Goal: Task Accomplishment & Management: Use online tool/utility

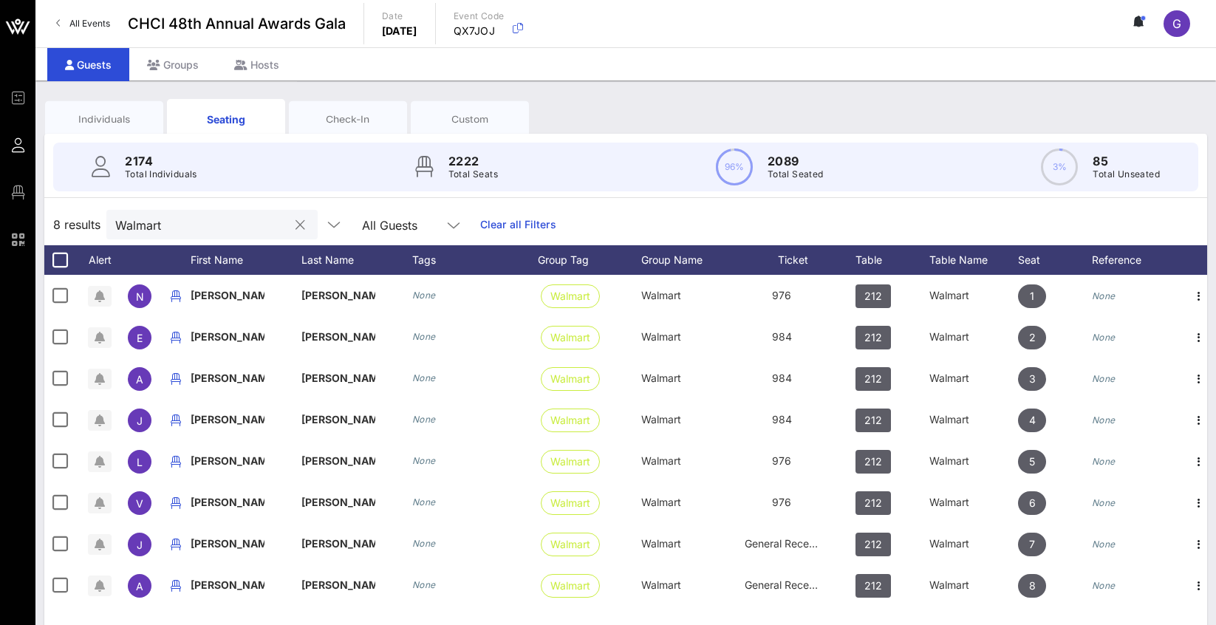
scroll to position [108, 0]
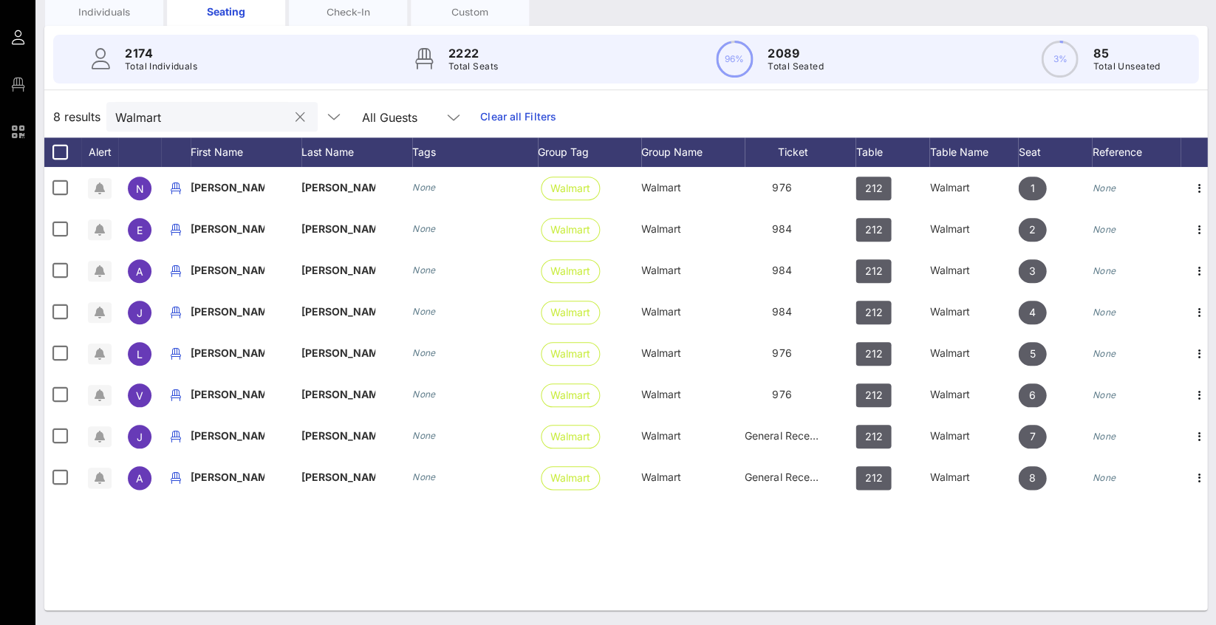
click at [291, 116] on div at bounding box center [300, 118] width 18 height 18
click at [295, 116] on button "clear icon" at bounding box center [300, 117] width 10 height 15
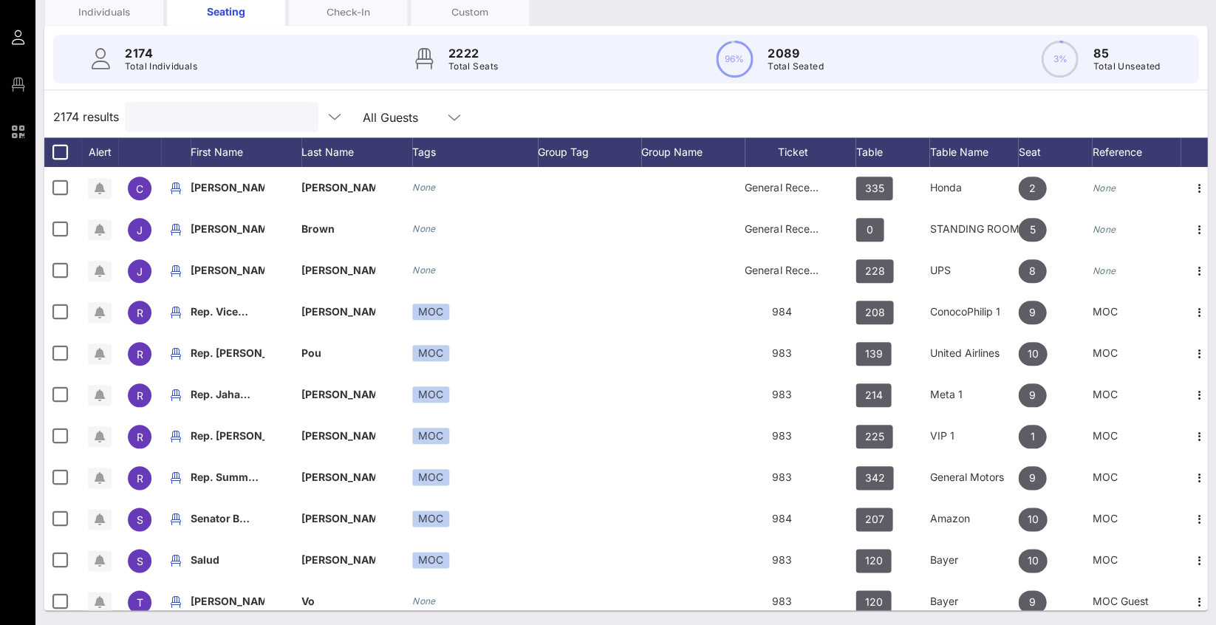
scroll to position [0, 0]
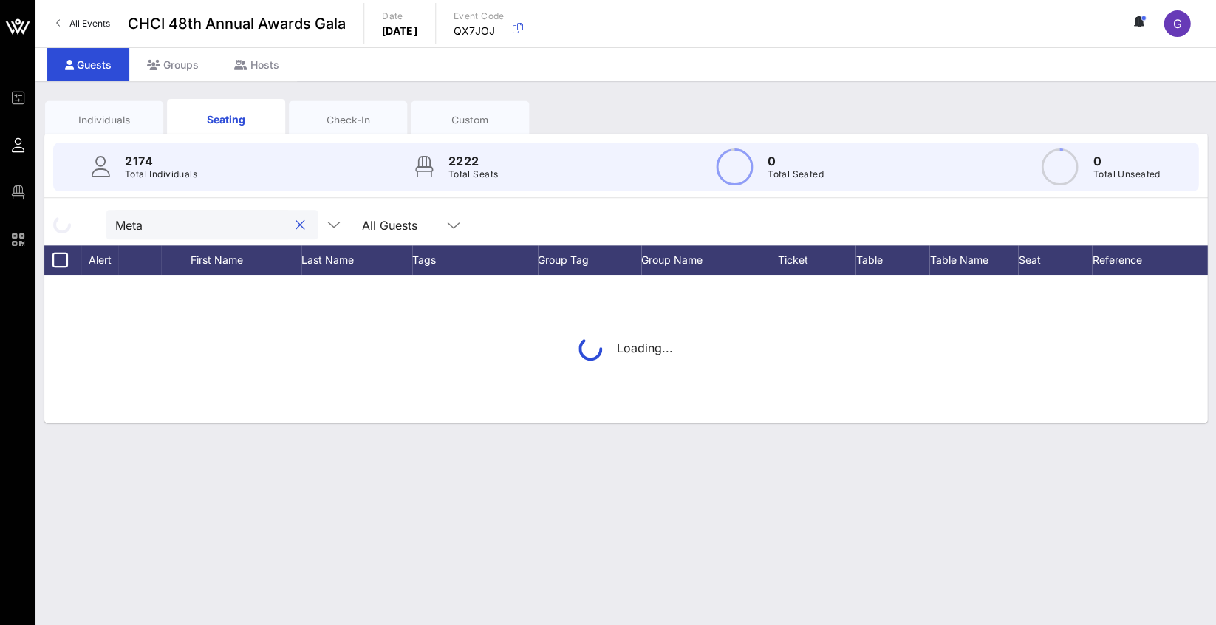
type input "Meta"
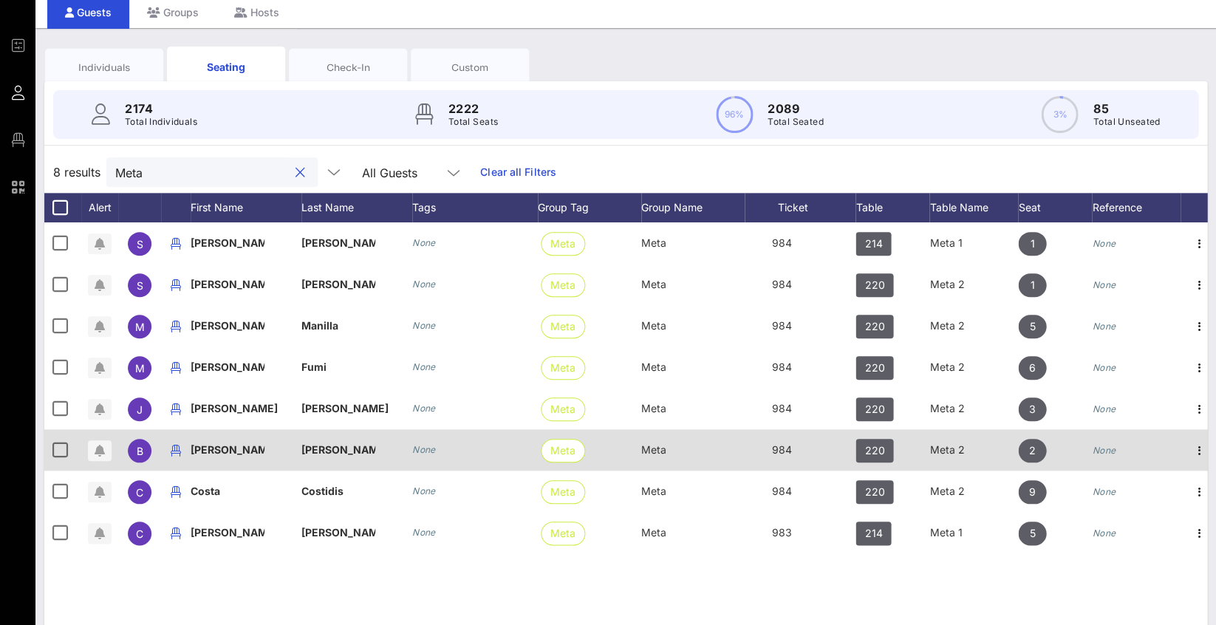
scroll to position [55, 0]
